Goal: Browse casually

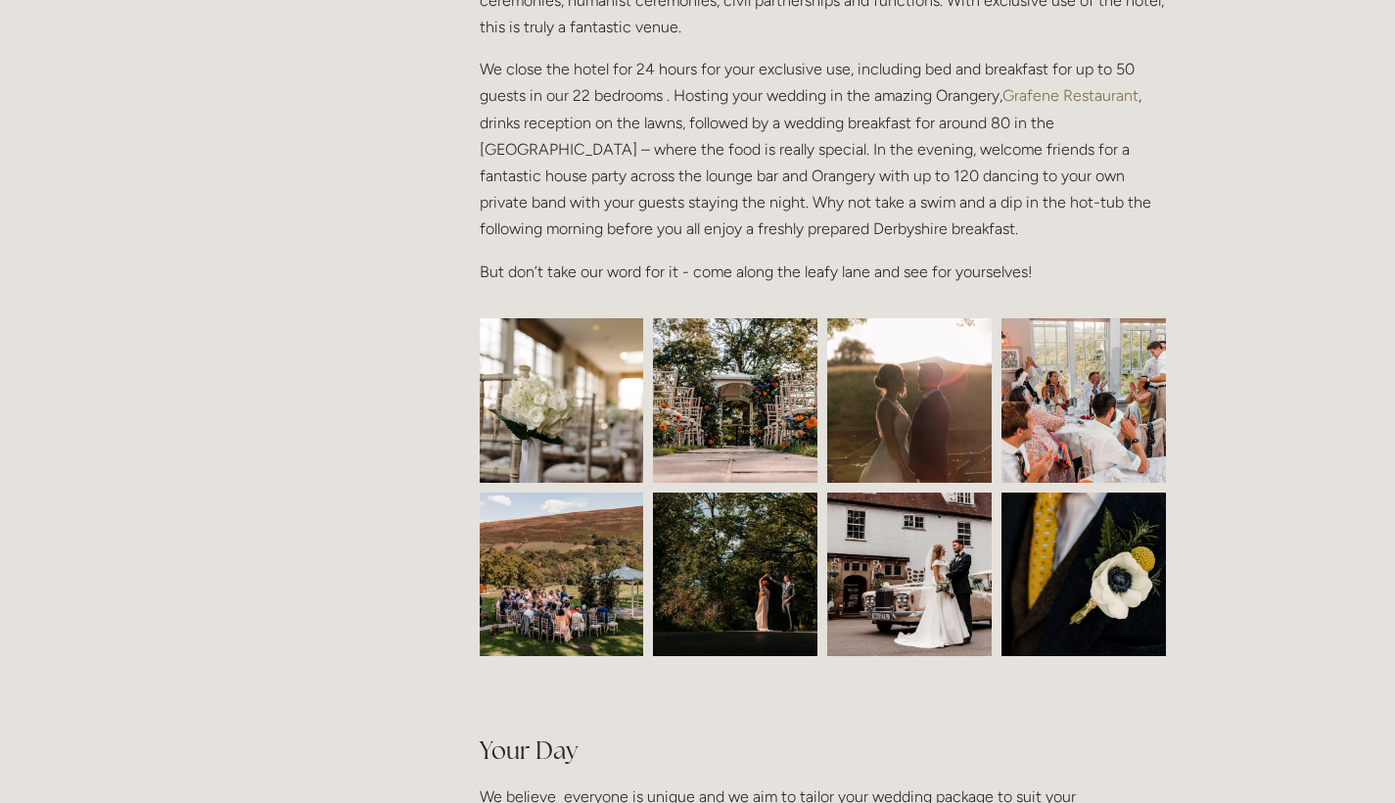
scroll to position [680, 0]
click at [558, 369] on img at bounding box center [562, 401] width 247 height 164
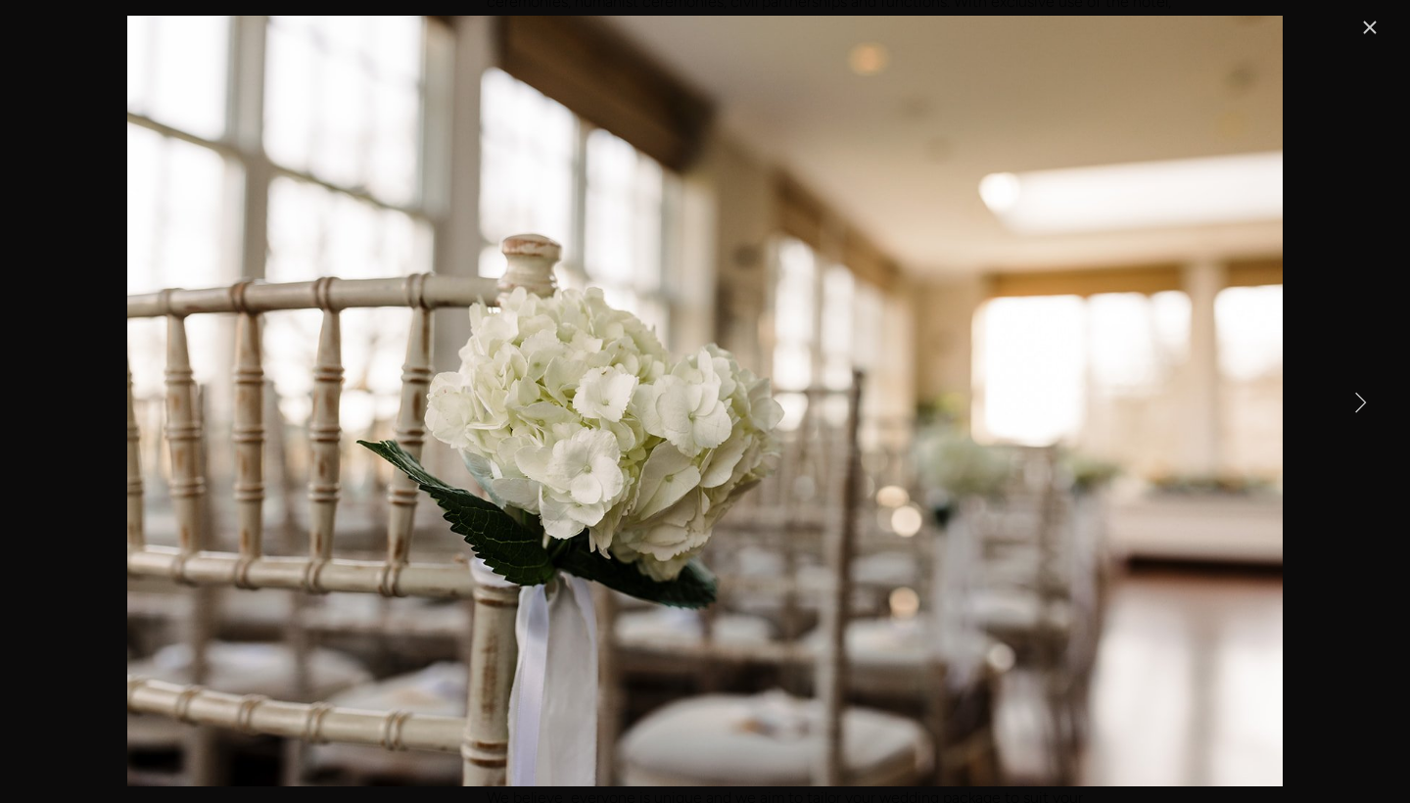
click at [1354, 395] on link "Next Item" at bounding box center [1359, 401] width 43 height 43
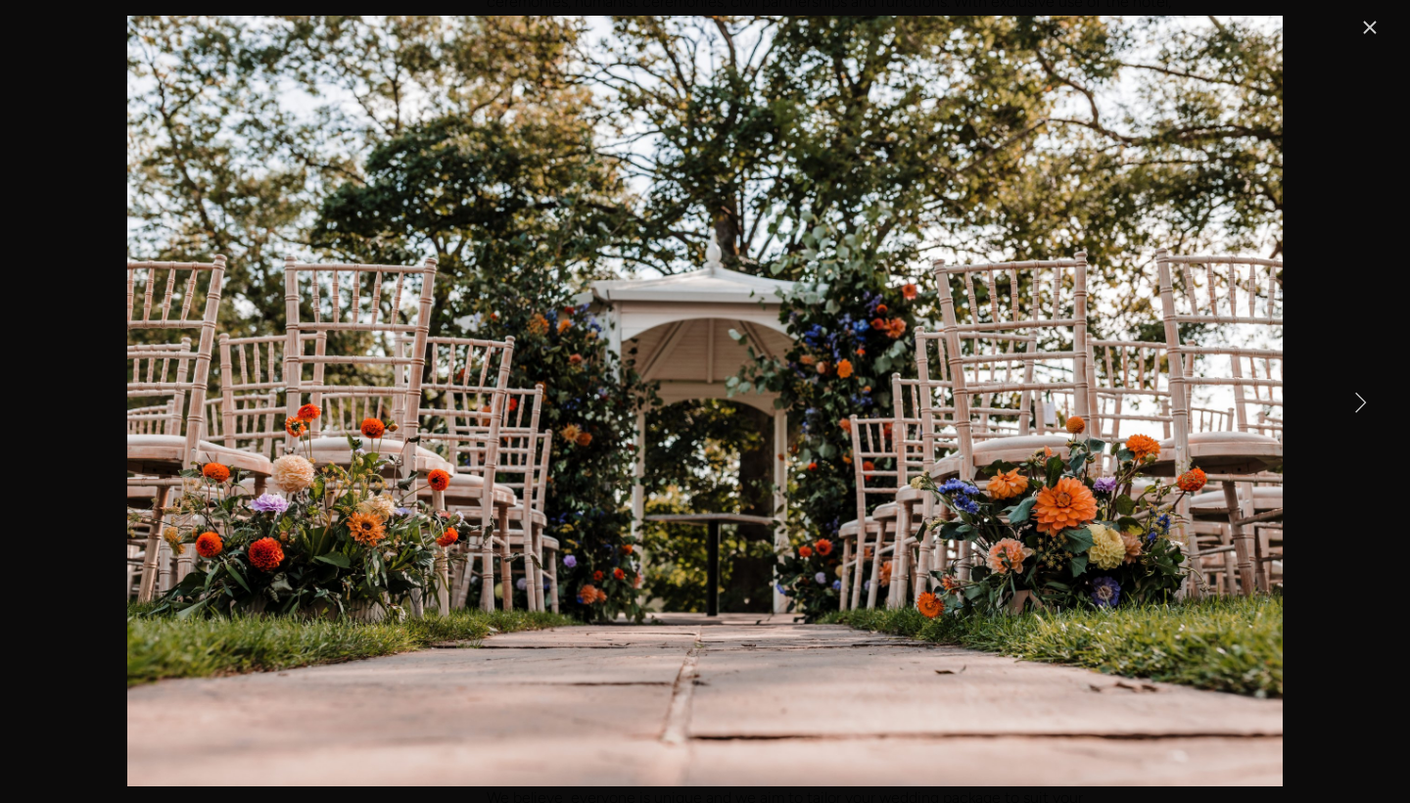
click at [1356, 395] on link "Next Item" at bounding box center [1359, 401] width 43 height 43
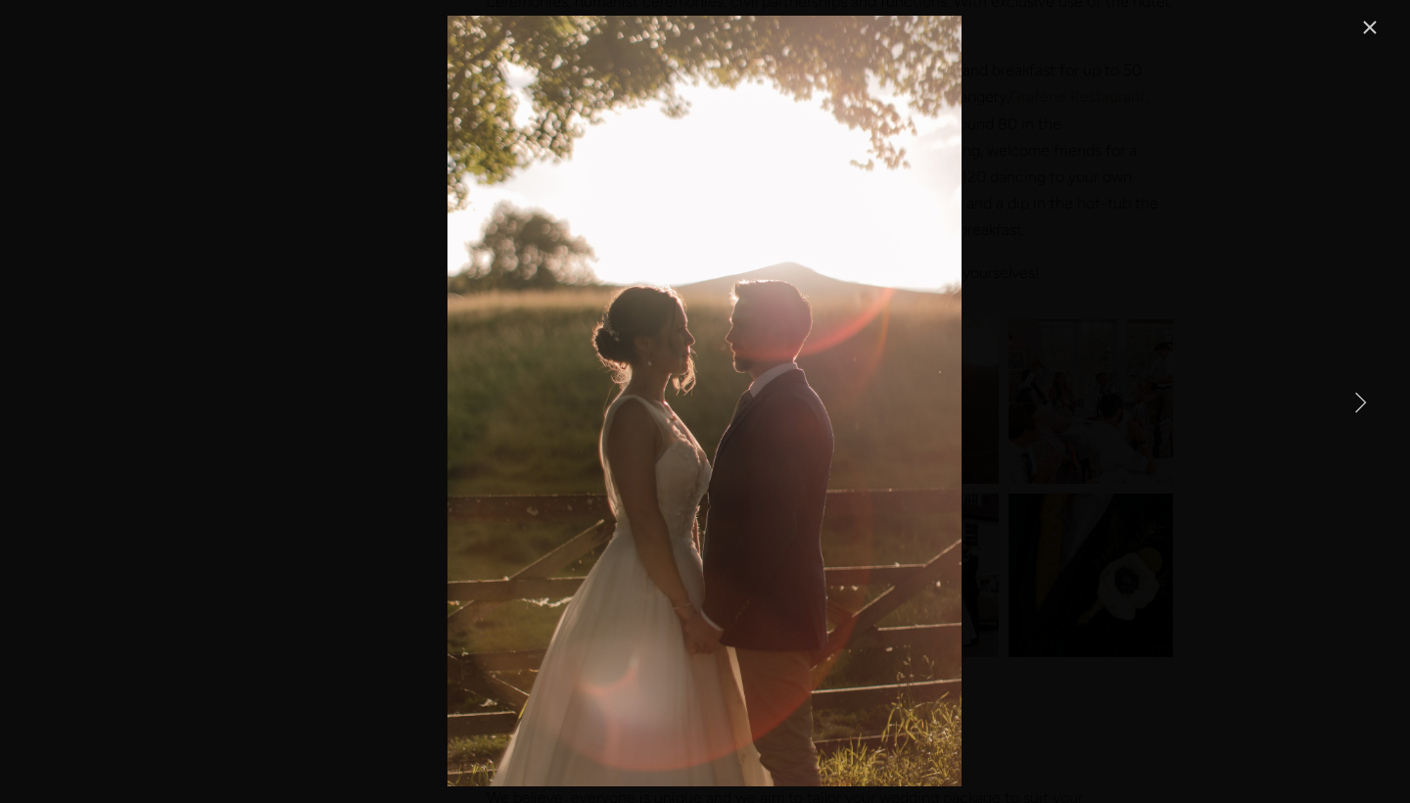
click at [1356, 395] on link "Next Item" at bounding box center [1359, 401] width 43 height 43
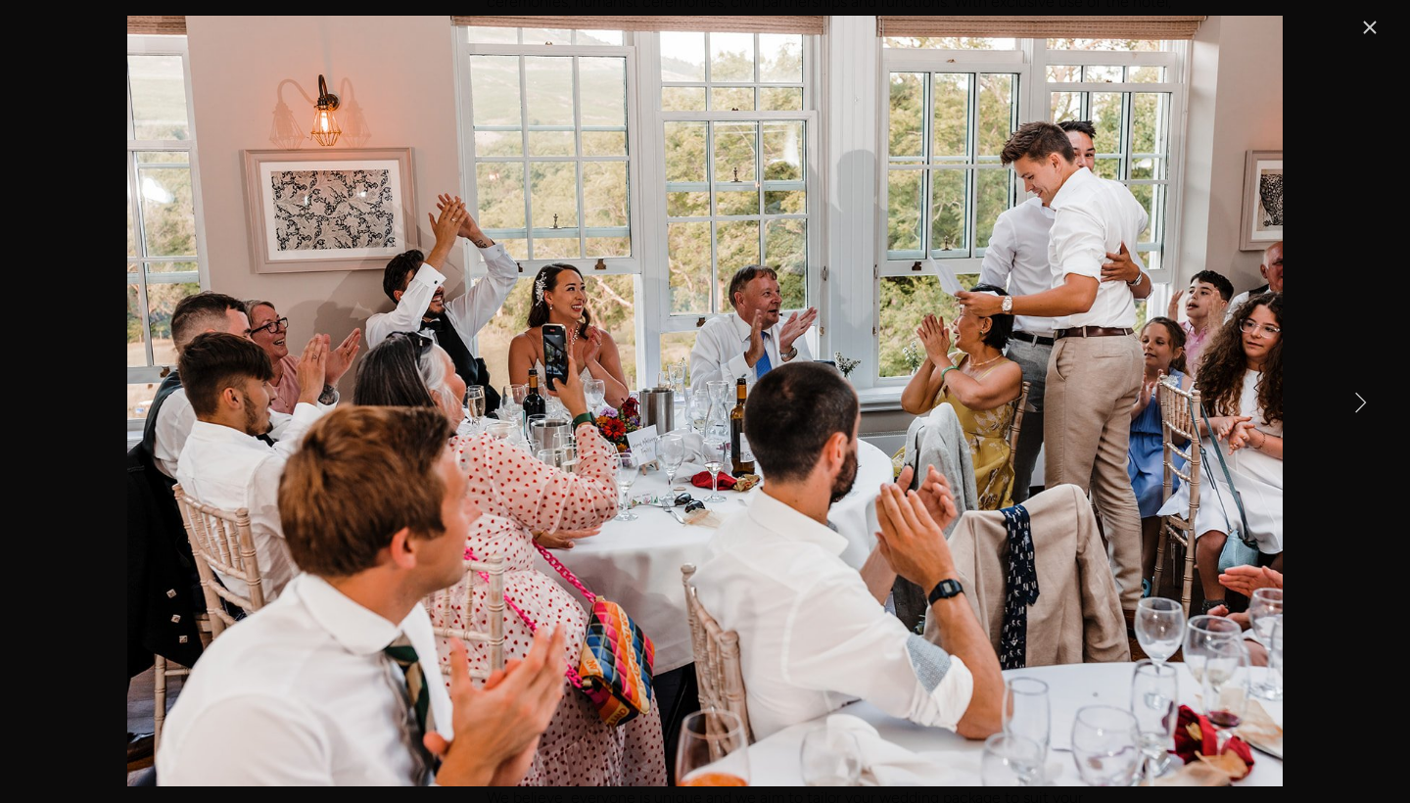
click at [1356, 395] on link "Next Item" at bounding box center [1359, 401] width 43 height 43
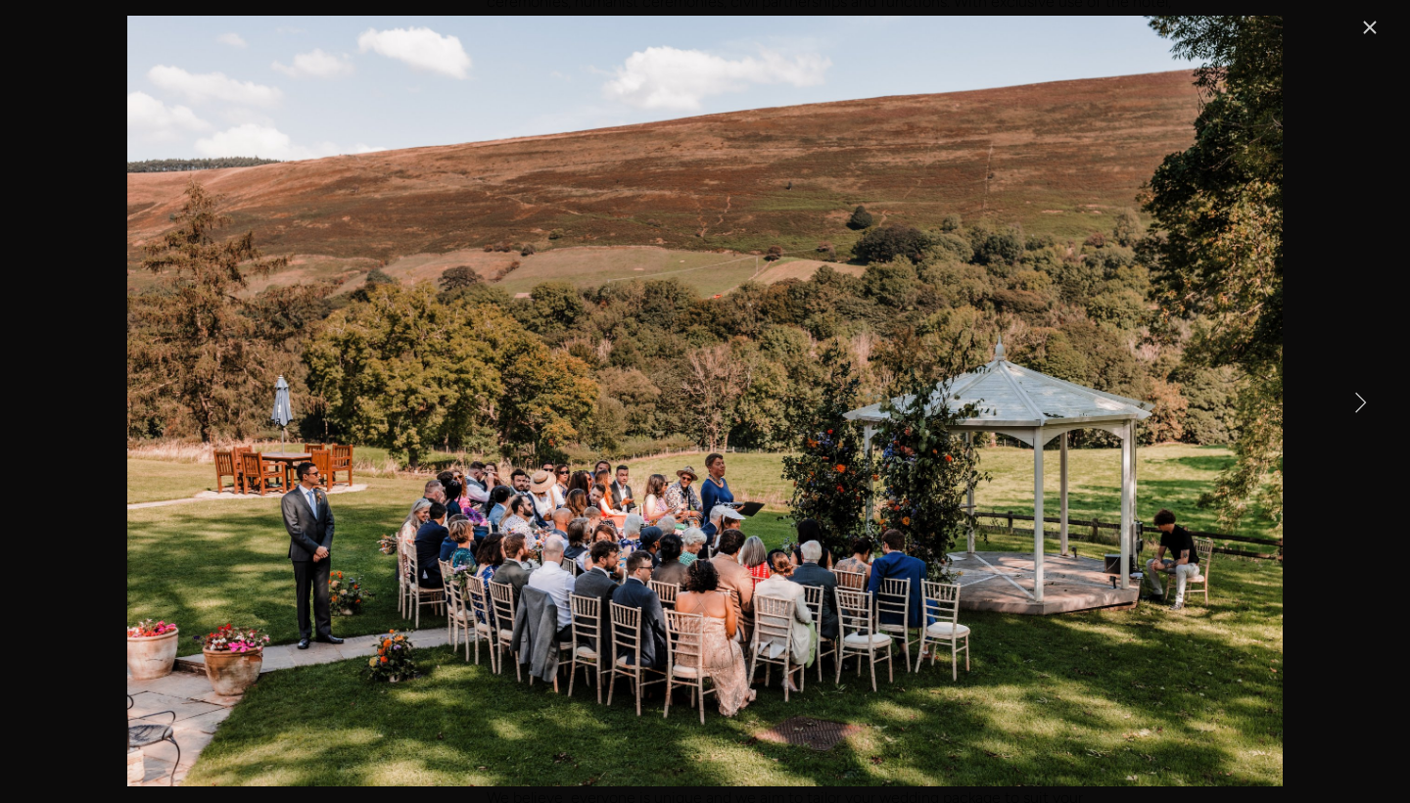
click at [1356, 395] on link "Next Item" at bounding box center [1359, 401] width 43 height 43
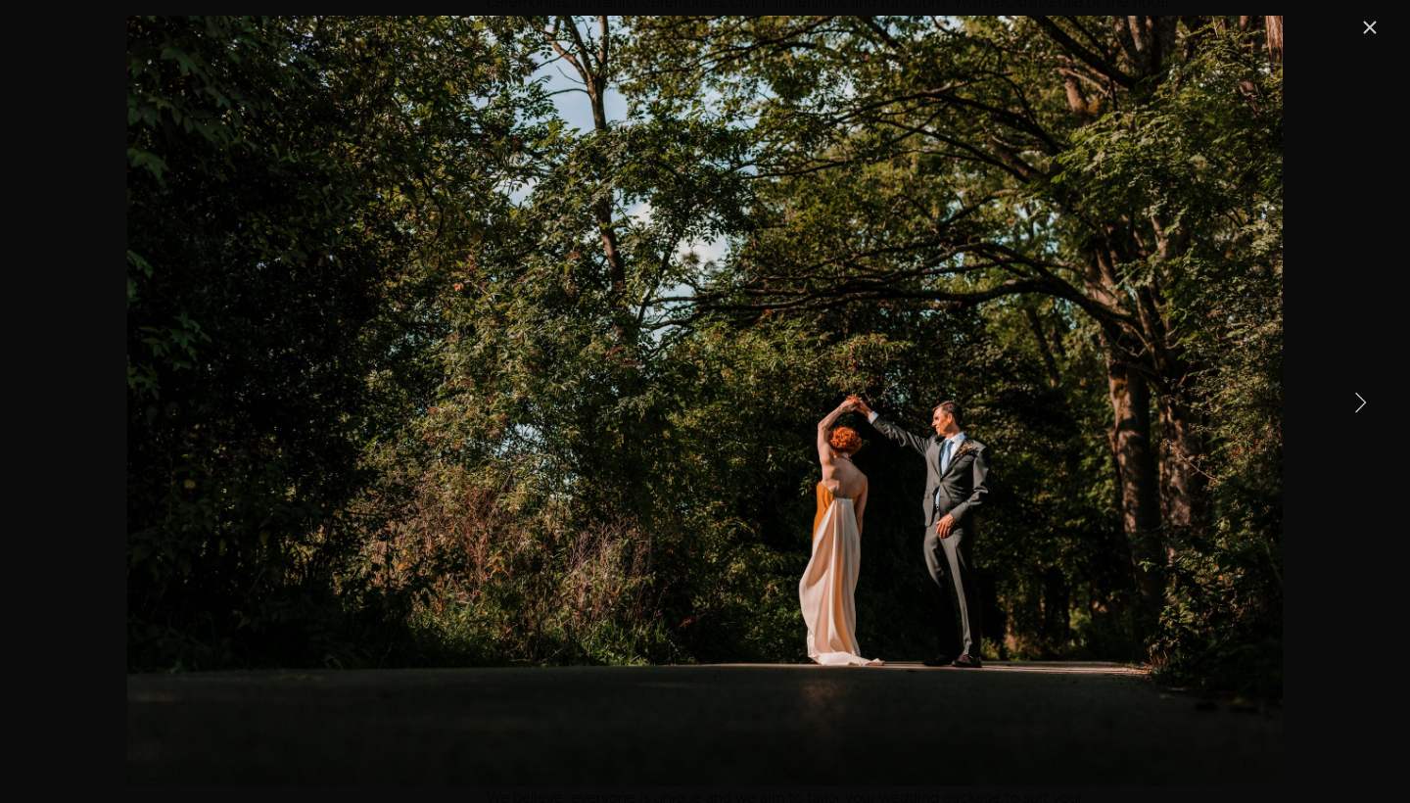
click at [1356, 395] on link "Next Item" at bounding box center [1359, 401] width 43 height 43
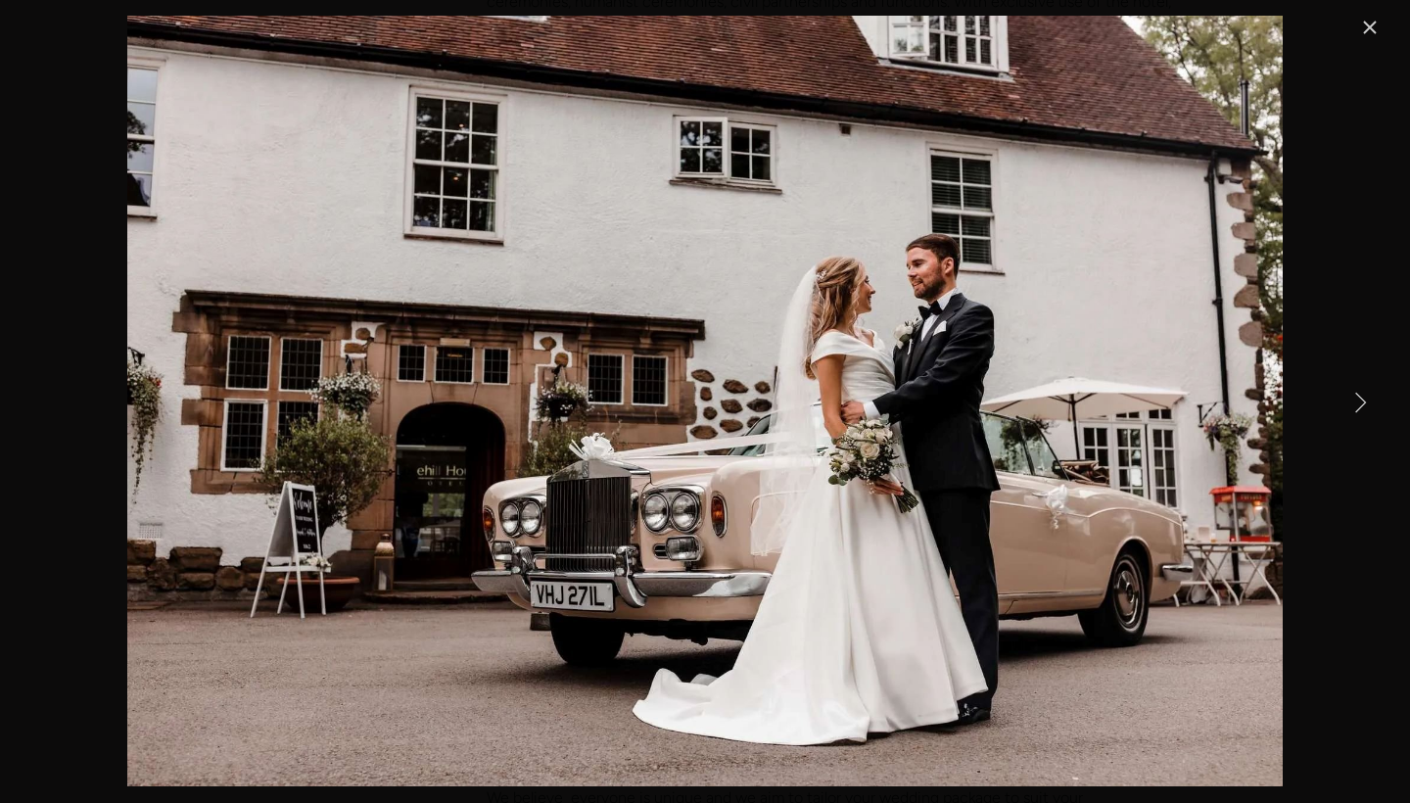
click at [1356, 396] on link "Next Item" at bounding box center [1359, 401] width 43 height 43
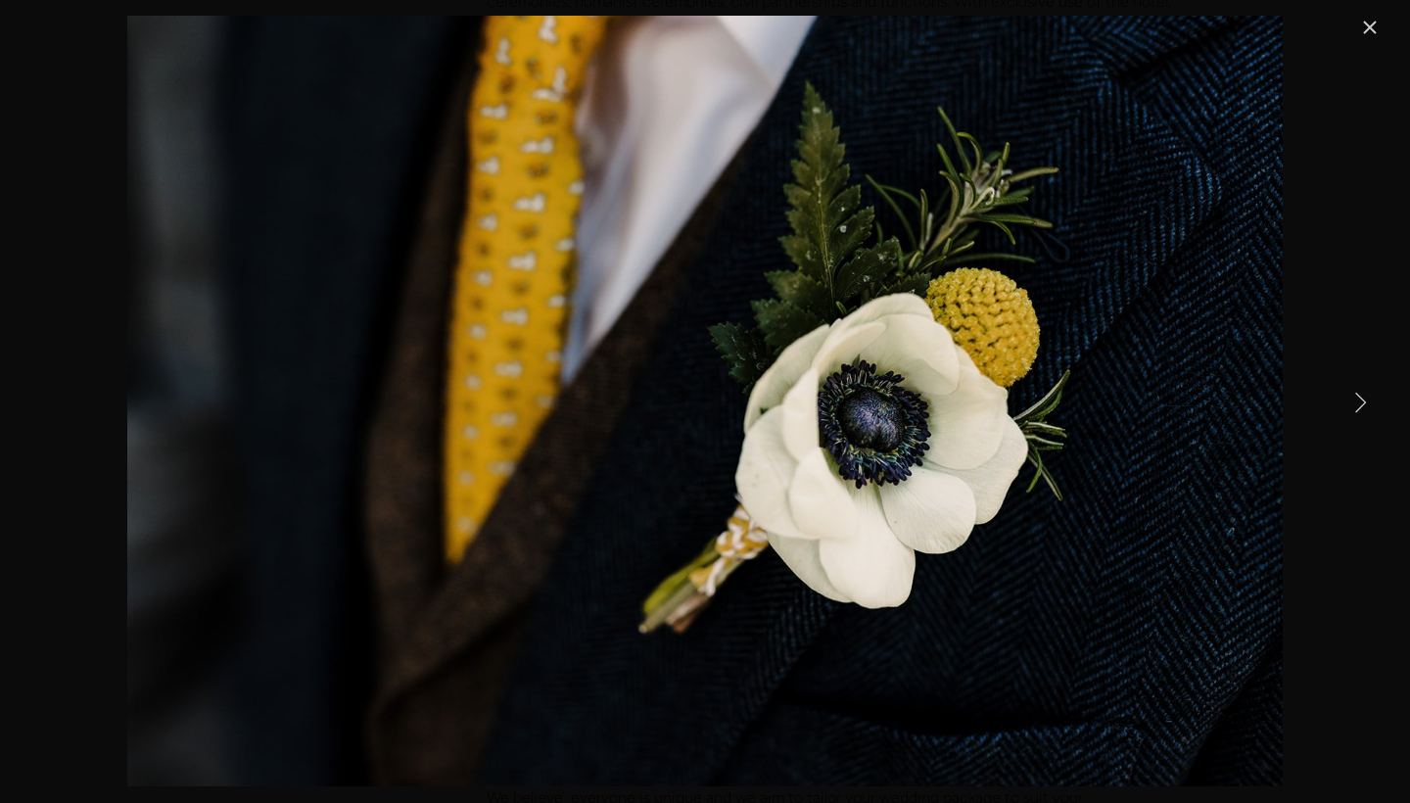
click at [1355, 396] on link "Next Item" at bounding box center [1359, 401] width 43 height 43
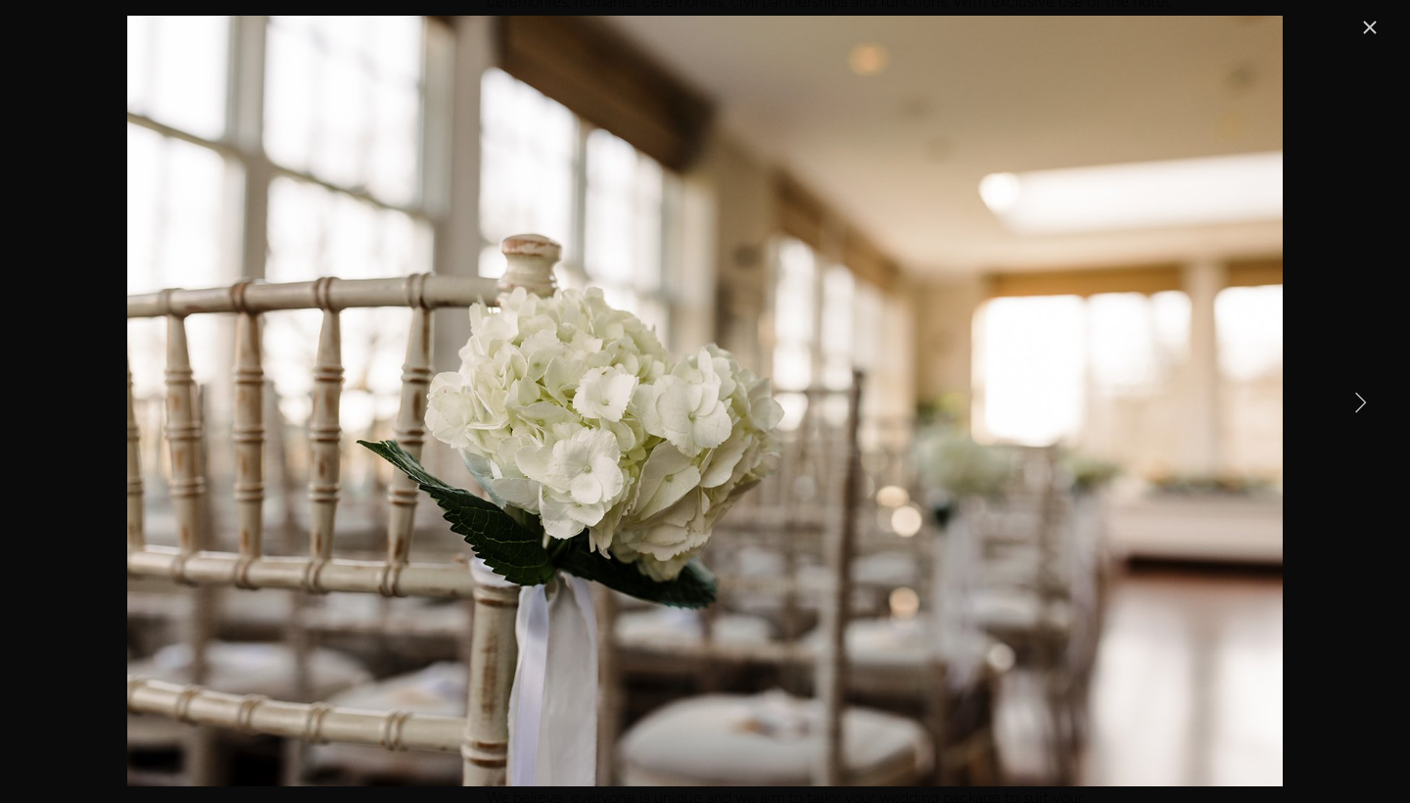
click at [1355, 396] on link "Next Item" at bounding box center [1359, 401] width 43 height 43
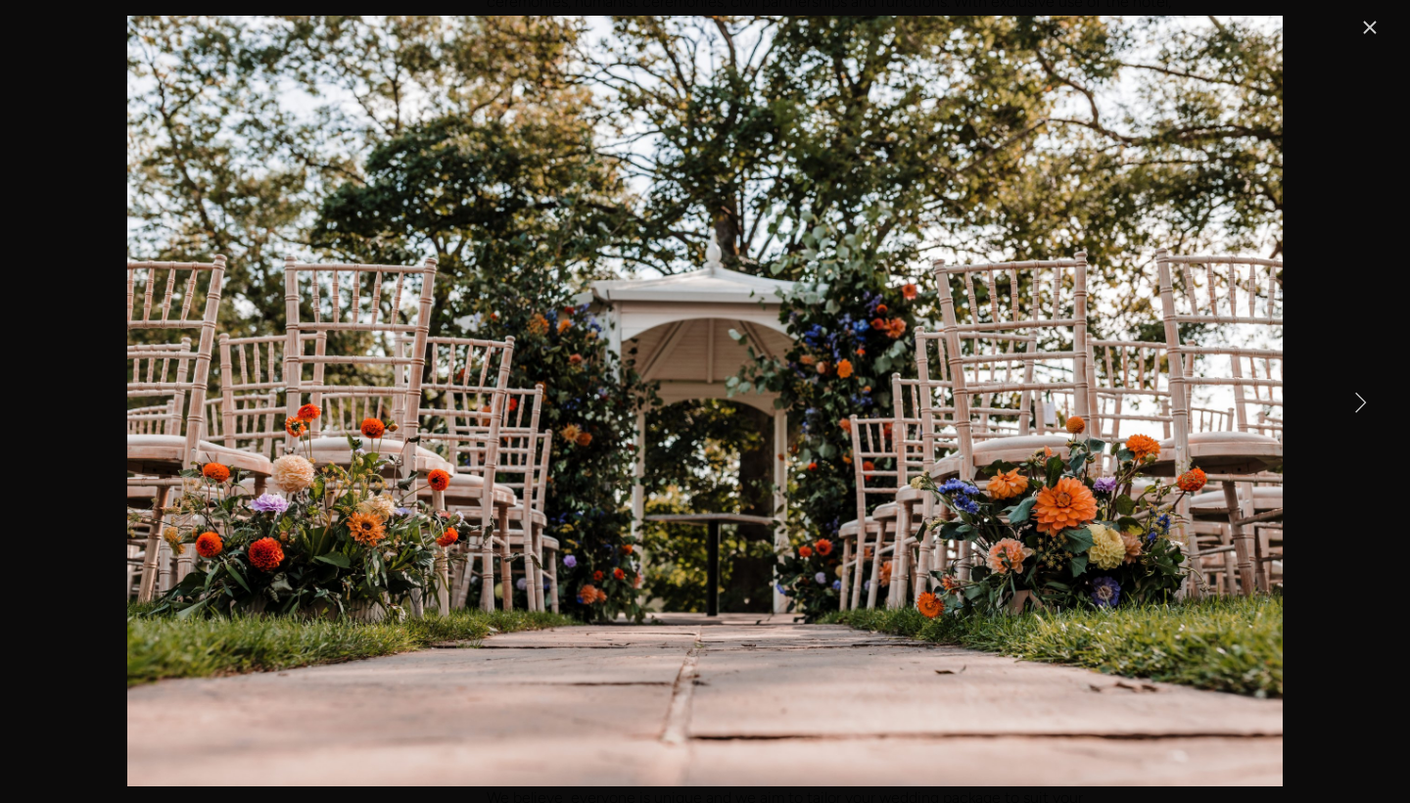
click at [1355, 396] on link "Next Item" at bounding box center [1359, 401] width 43 height 43
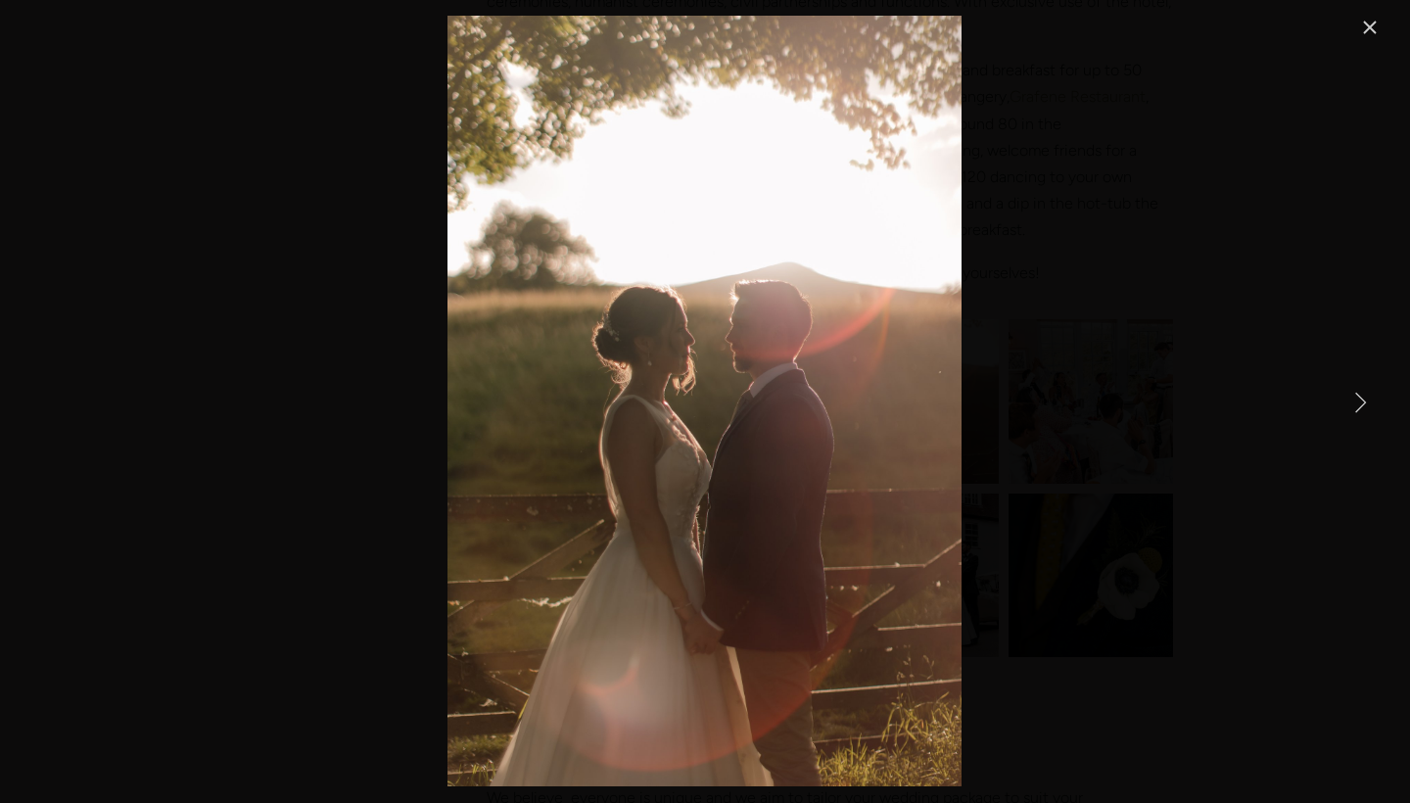
click at [1357, 399] on link "Next Item" at bounding box center [1359, 401] width 43 height 43
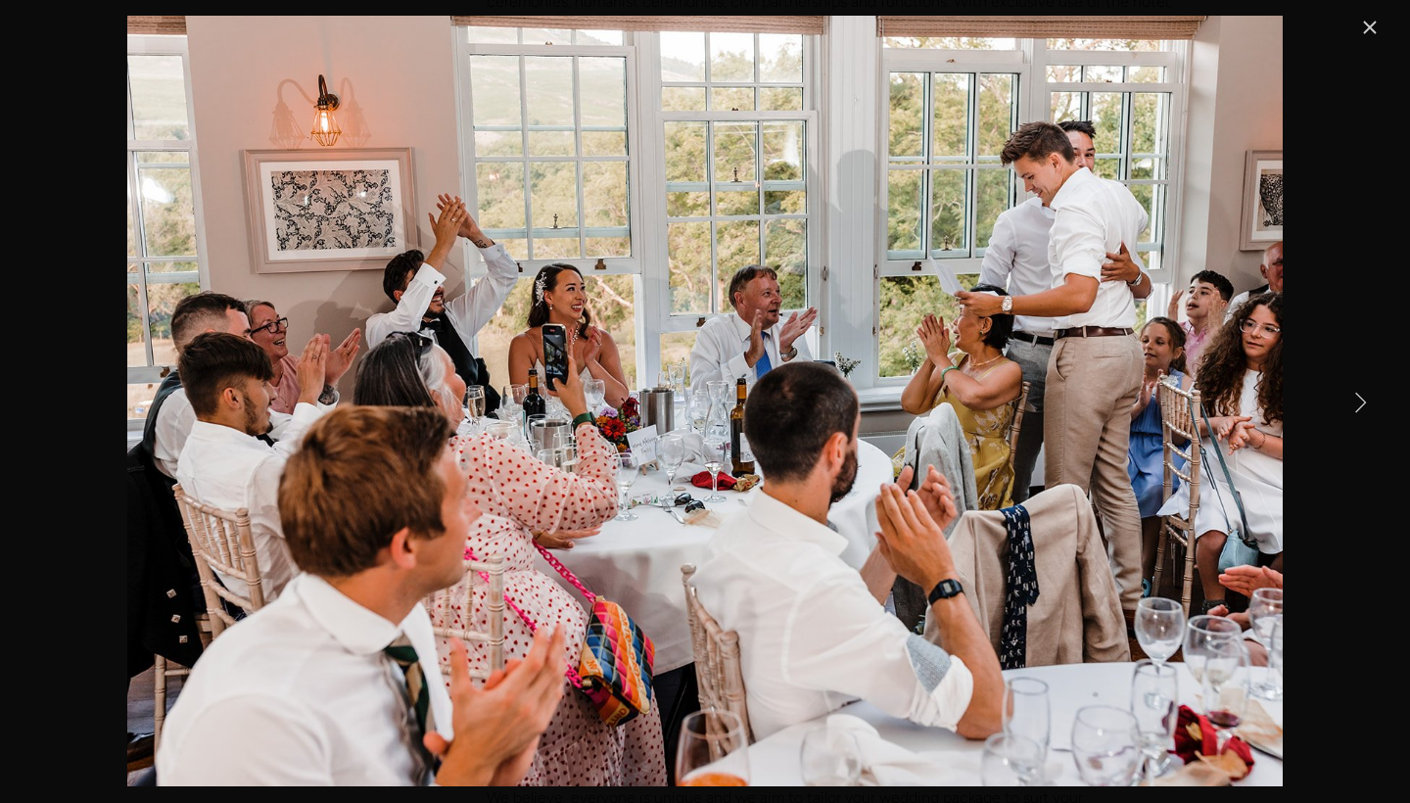
click at [1357, 399] on link "Next Item" at bounding box center [1359, 401] width 43 height 43
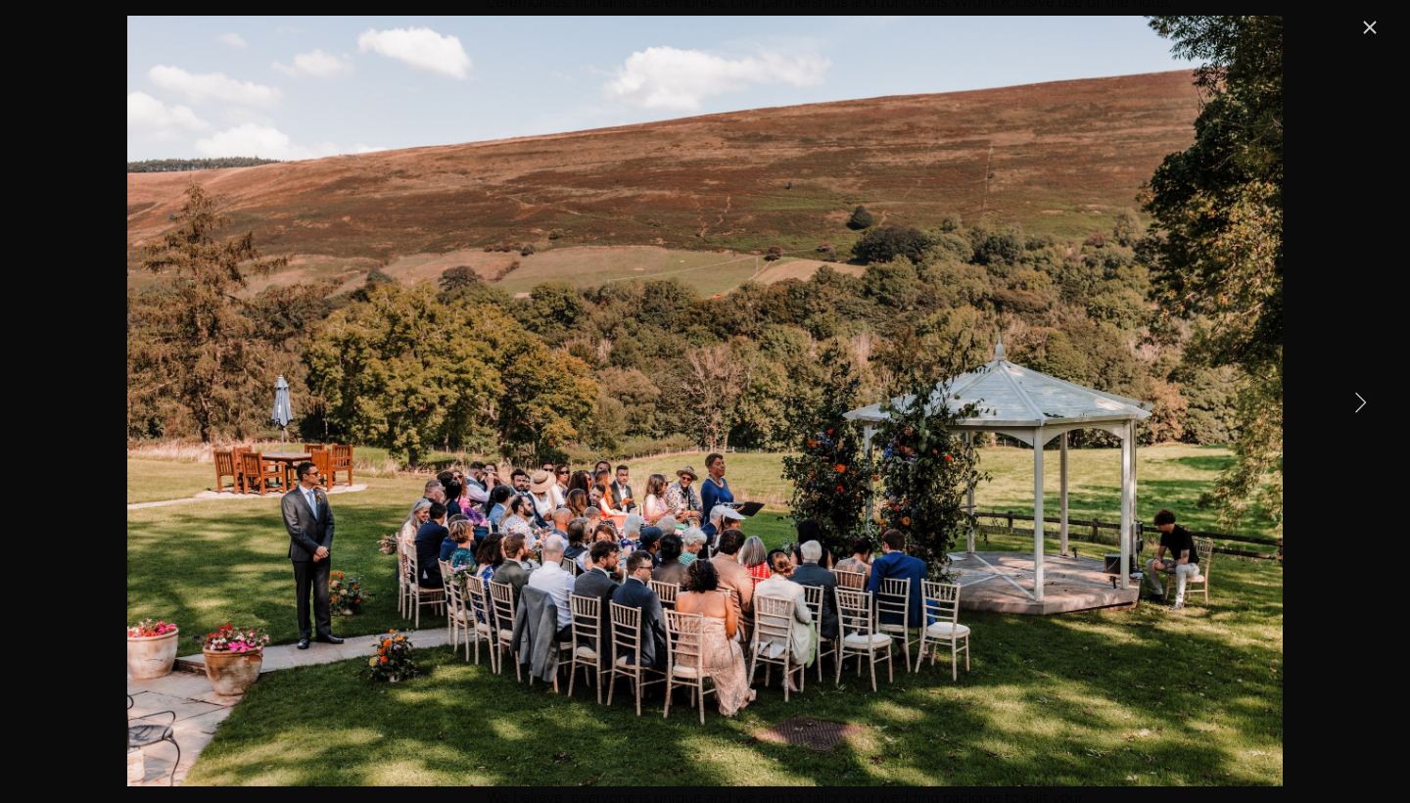
click at [1357, 399] on link "Next Item" at bounding box center [1359, 401] width 43 height 43
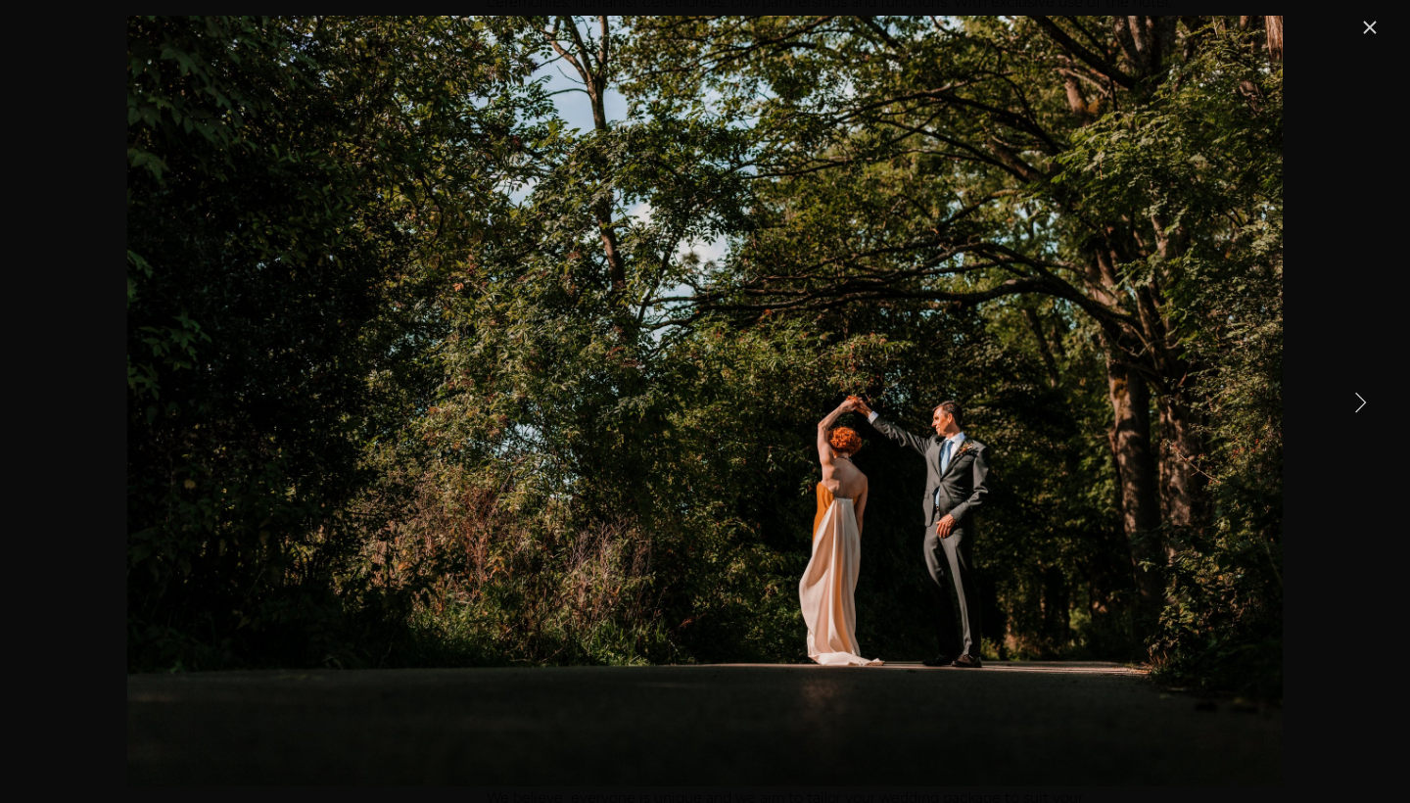
click at [1357, 399] on link "Next Item" at bounding box center [1359, 401] width 43 height 43
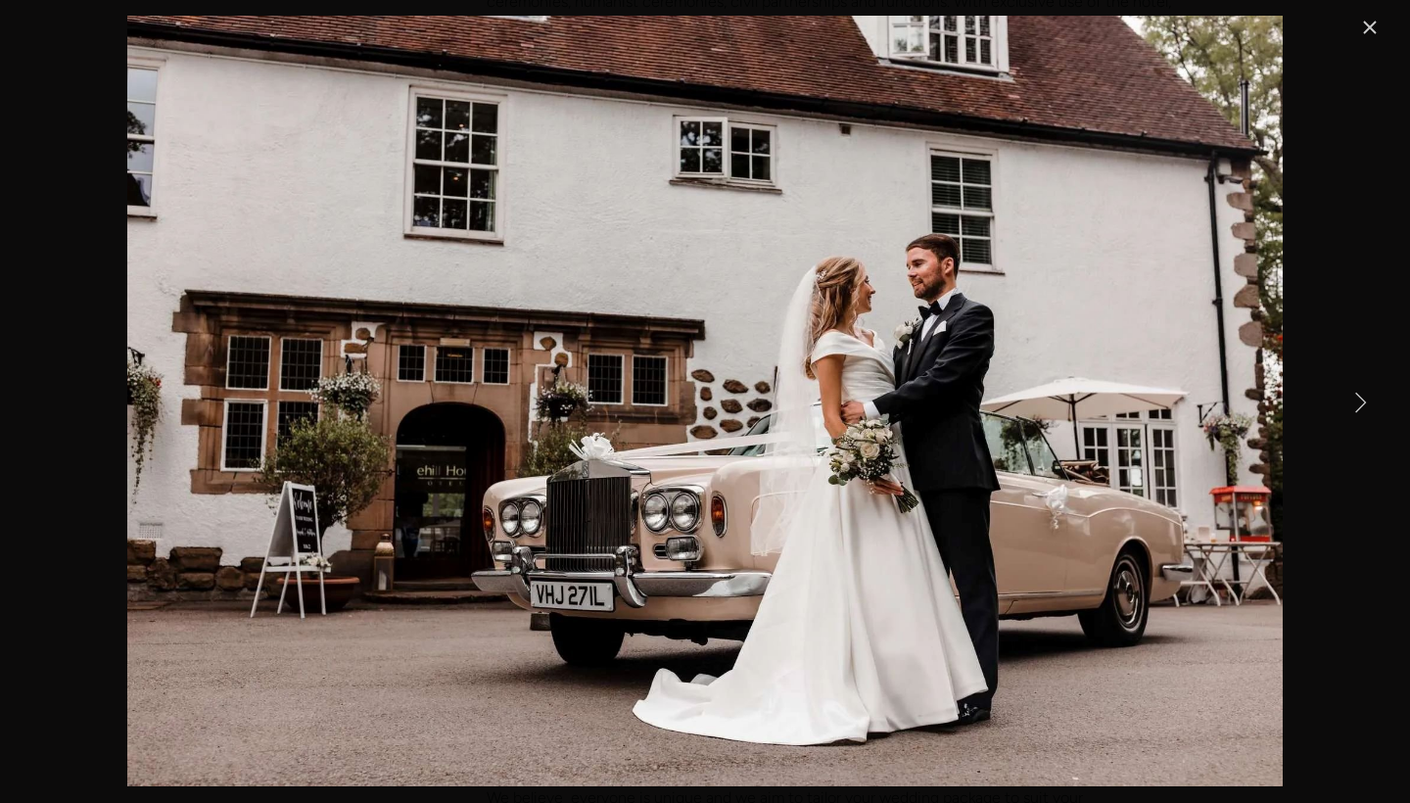
click at [1357, 399] on link "Next Item" at bounding box center [1359, 401] width 43 height 43
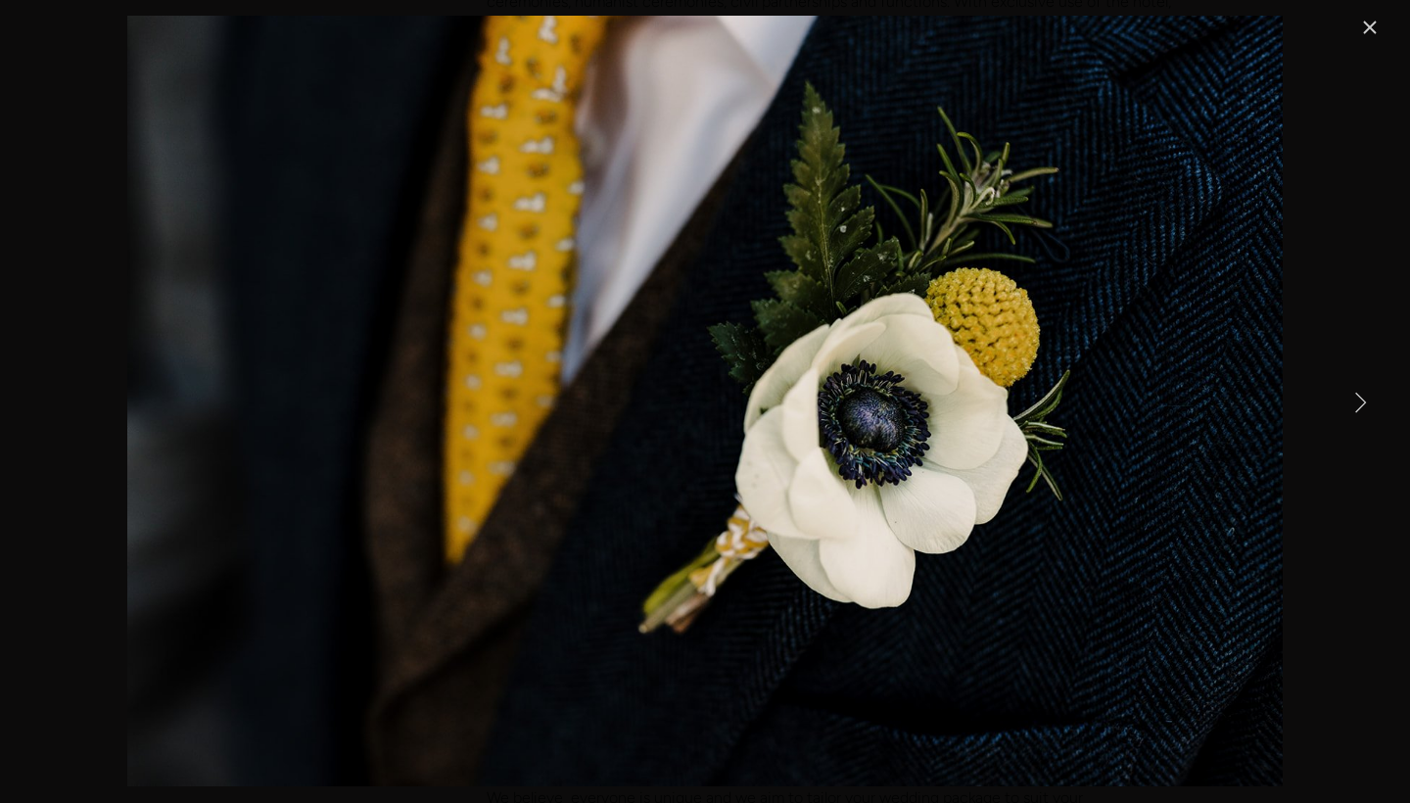
click at [1357, 399] on link "Next Item" at bounding box center [1359, 401] width 43 height 43
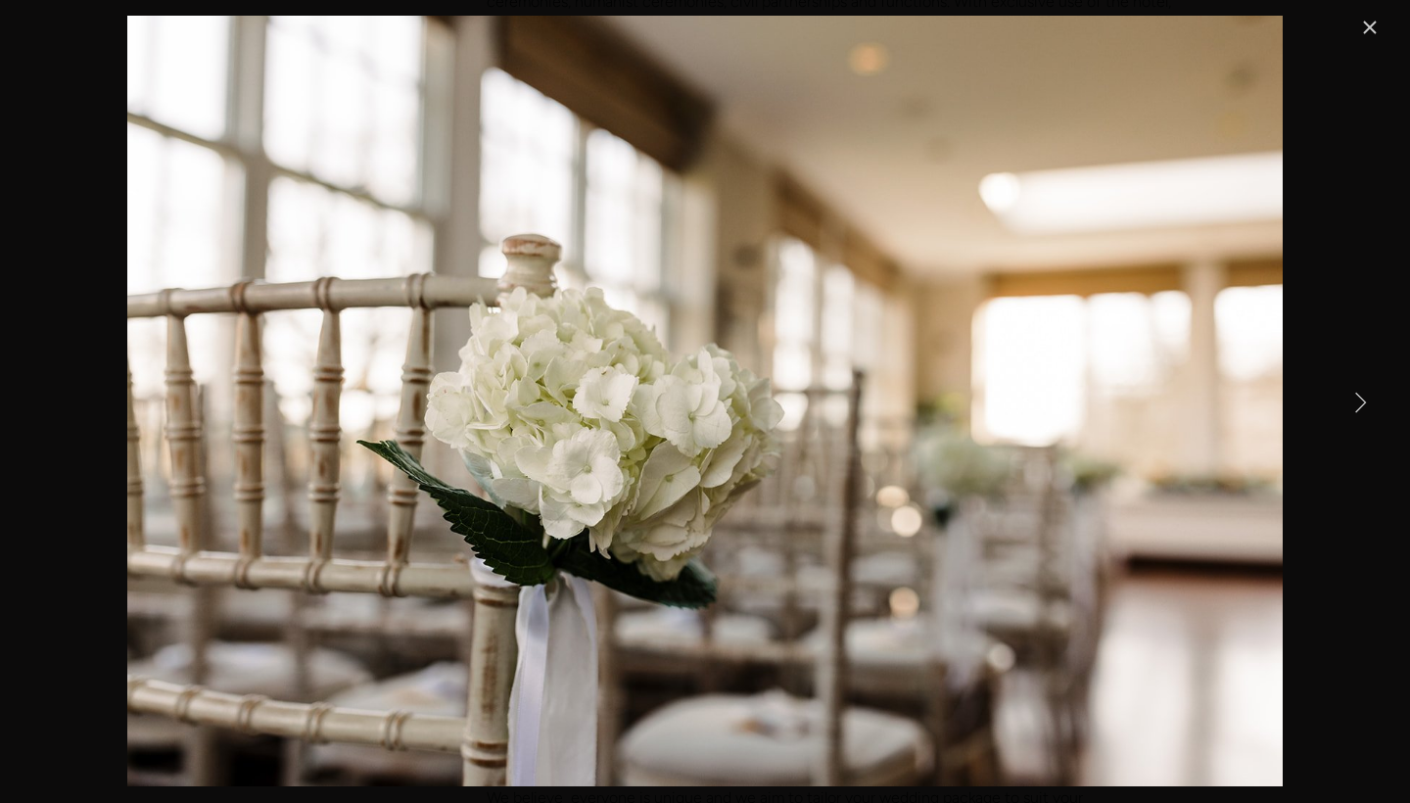
click at [1368, 30] on link "Close" at bounding box center [1369, 27] width 23 height 23
